Goal: Download file/media

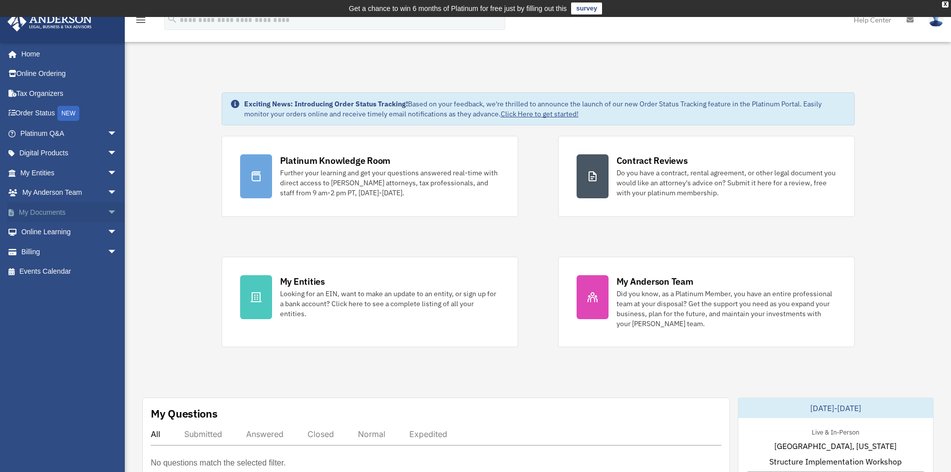
click at [107, 215] on span "arrow_drop_down" at bounding box center [117, 212] width 20 height 20
click at [45, 229] on link "Box" at bounding box center [73, 232] width 118 height 20
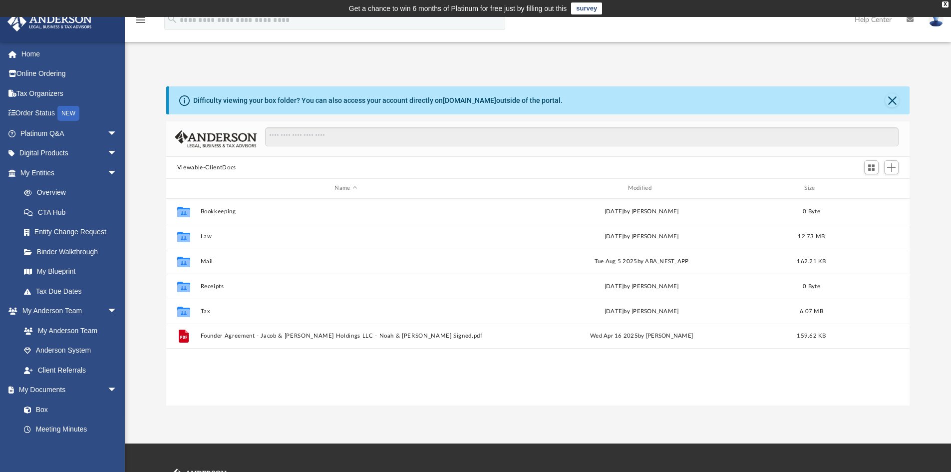
scroll to position [220, 736]
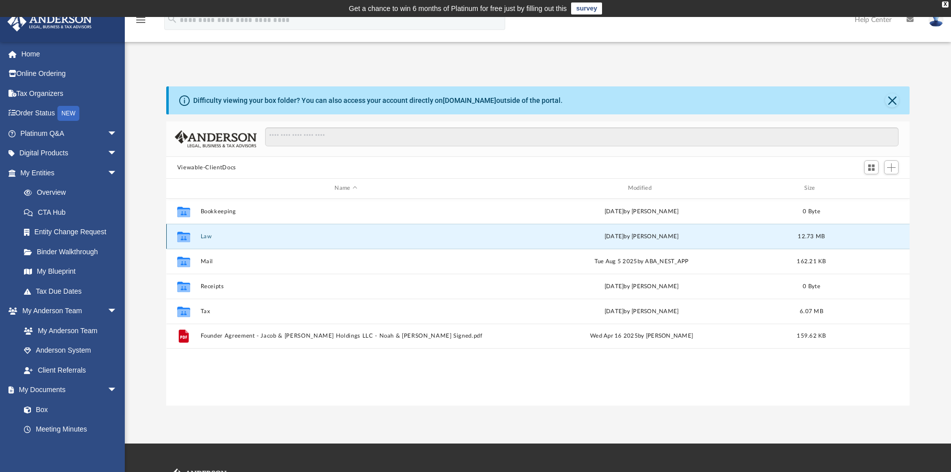
click at [207, 233] on button "Law" at bounding box center [345, 236] width 291 height 6
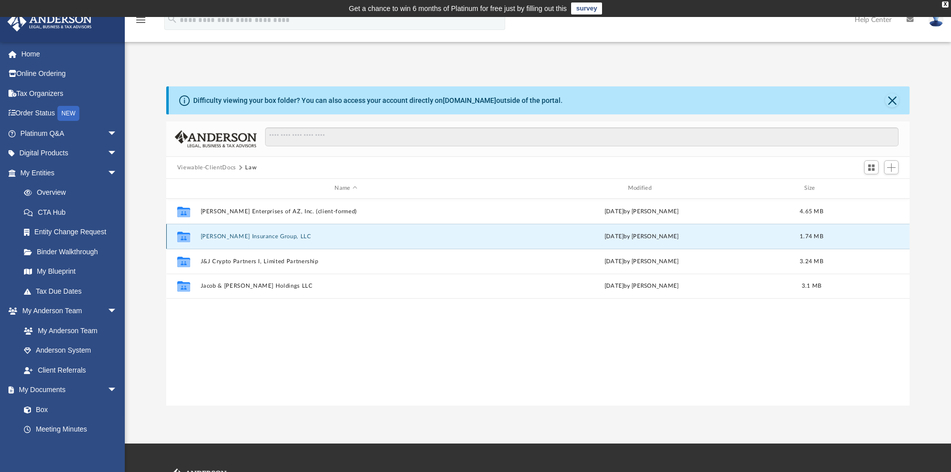
click at [260, 236] on button "Byrd Insurance Group, LLC" at bounding box center [345, 236] width 291 height 6
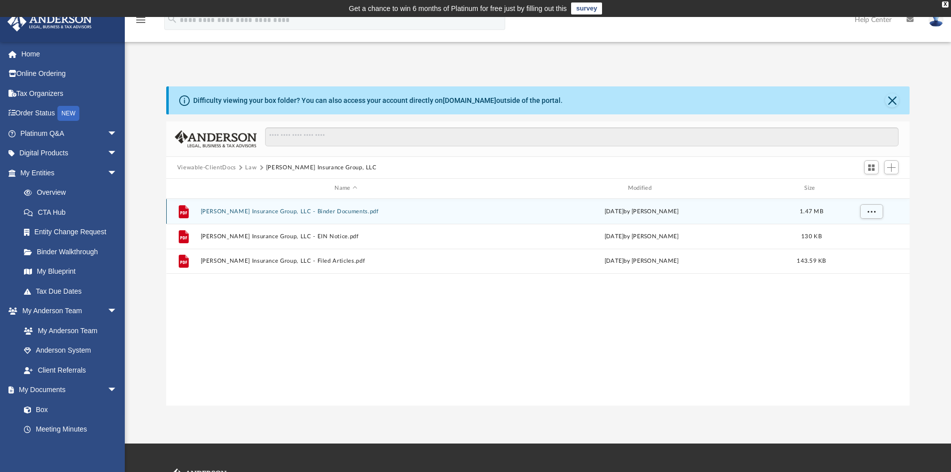
click at [307, 212] on button "Byrd Insurance Group, LLC - Binder Documents.pdf" at bounding box center [345, 211] width 291 height 6
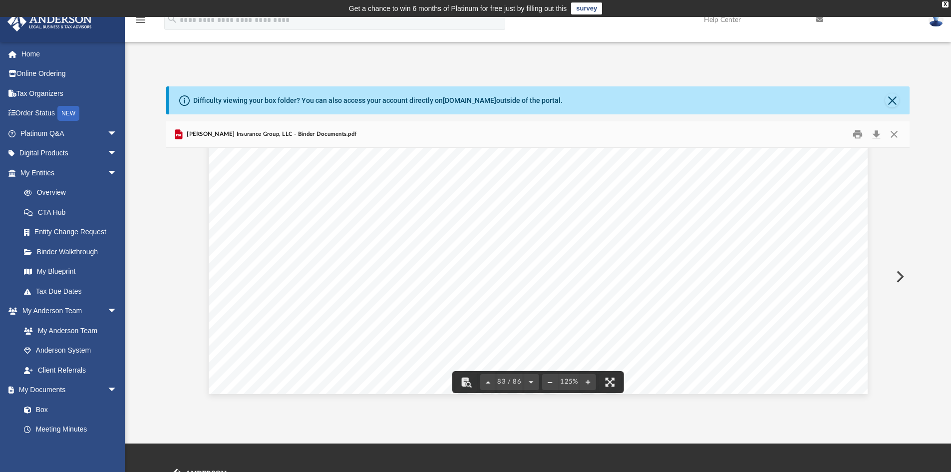
scroll to position [55422, 0]
click at [893, 103] on button "Close" at bounding box center [892, 100] width 14 height 14
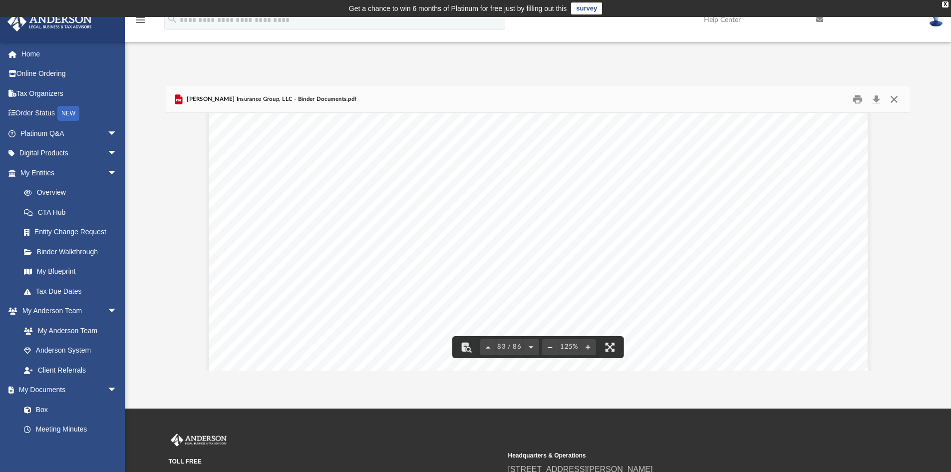
click at [894, 103] on button "Close" at bounding box center [894, 99] width 18 height 15
